Goal: Check status: Check status

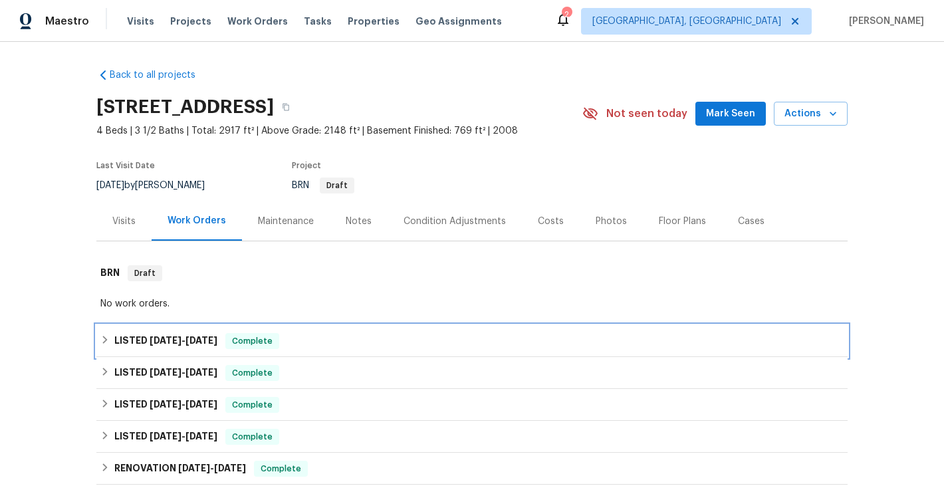
click at [106, 339] on icon at bounding box center [105, 340] width 5 height 8
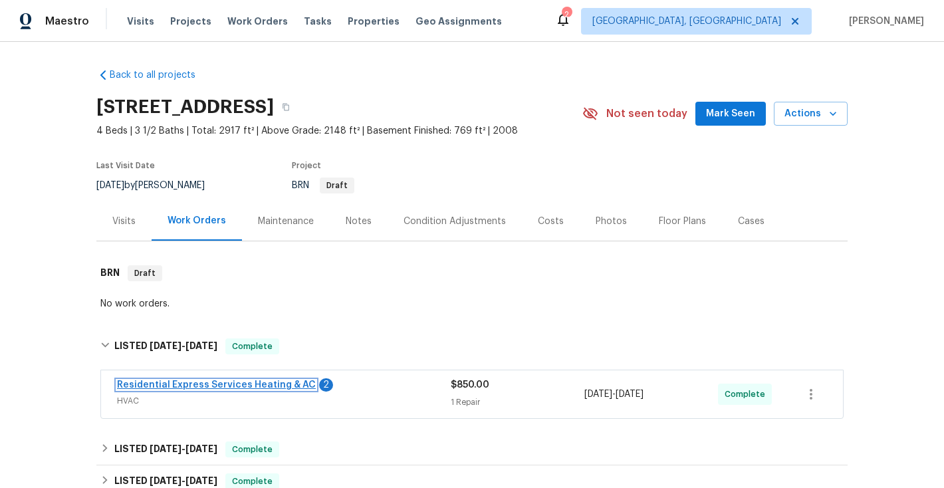
click at [170, 382] on link "Residential Express Services Heating & AC" at bounding box center [216, 384] width 199 height 9
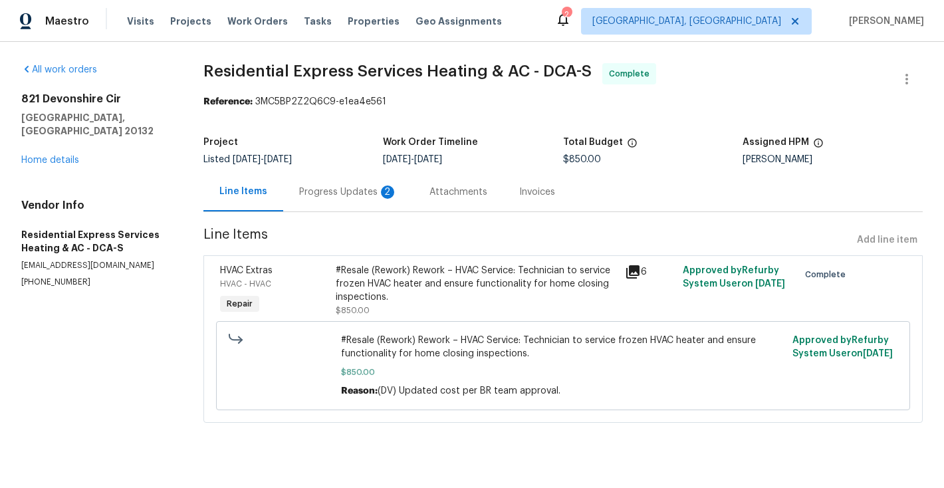
click at [356, 195] on div "Progress Updates 2" at bounding box center [348, 191] width 98 height 13
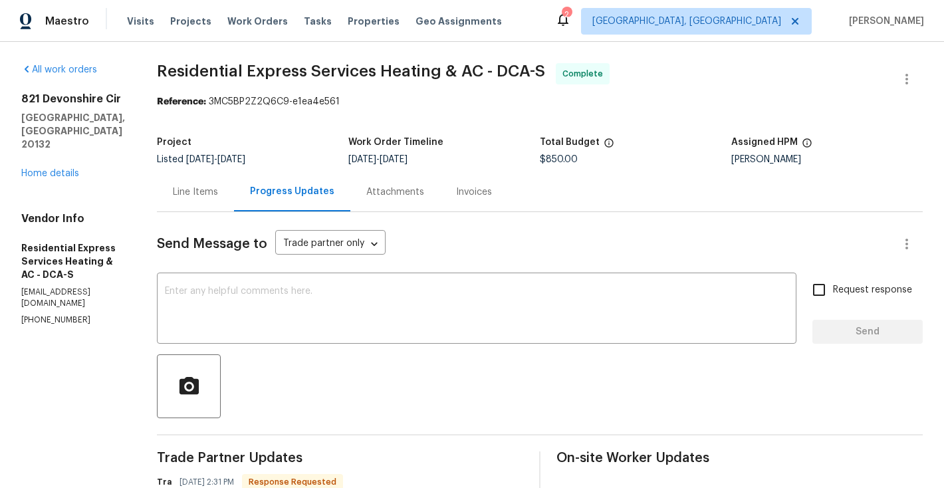
click at [478, 192] on div "Invoices" at bounding box center [474, 191] width 36 height 13
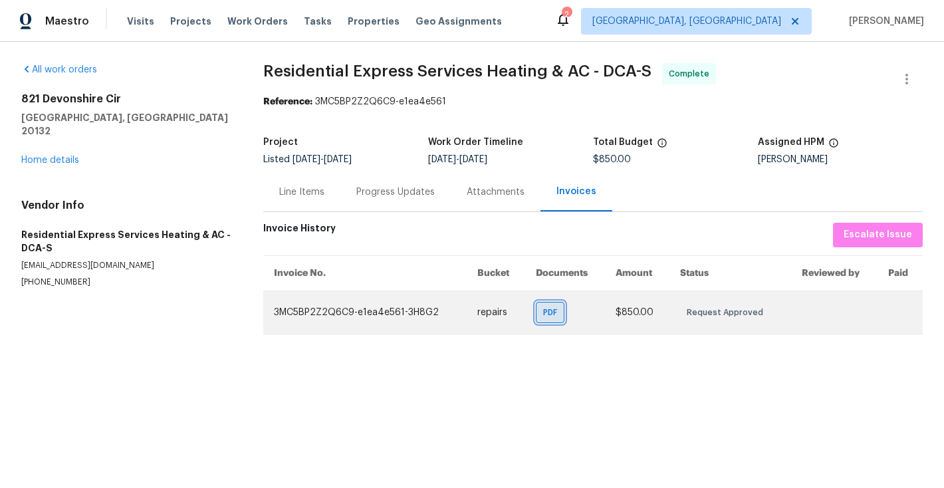
click at [554, 311] on span "PDF" at bounding box center [552, 312] width 19 height 13
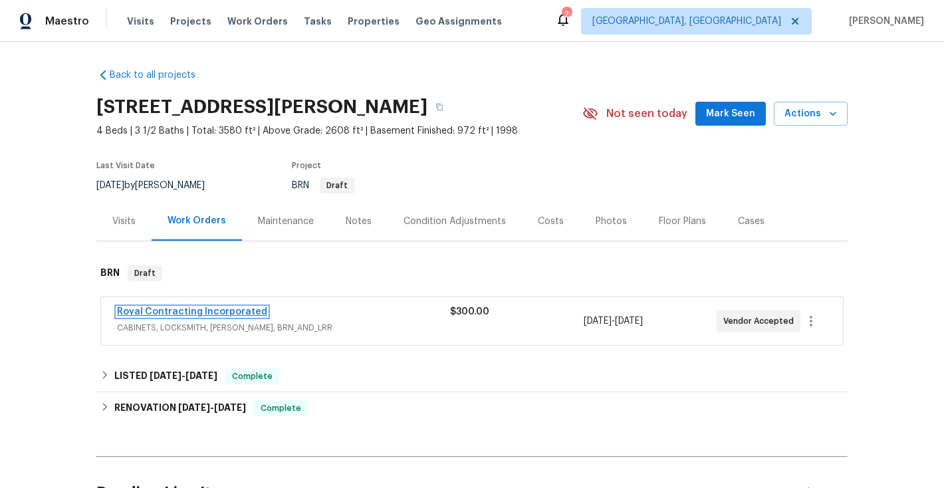
click at [196, 309] on link "Royal Contracting Incorporated" at bounding box center [192, 311] width 150 height 9
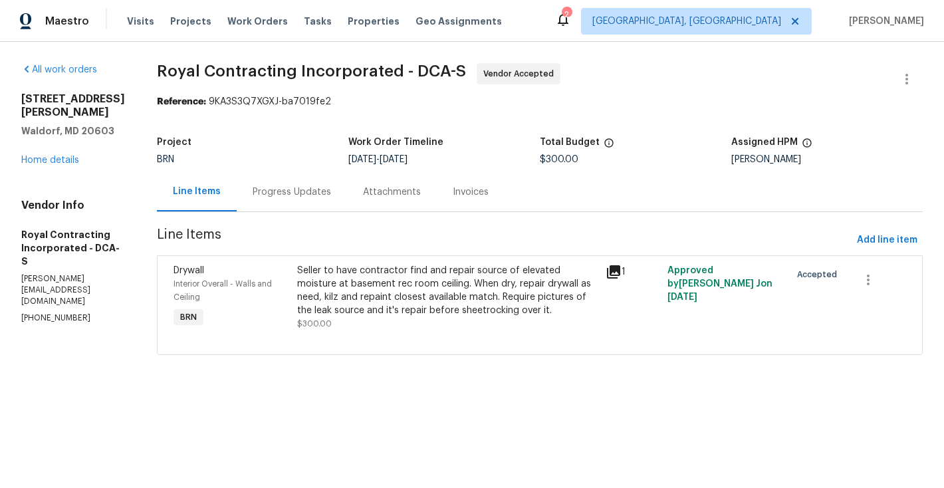
click at [305, 200] on div "Progress Updates" at bounding box center [292, 191] width 110 height 39
